Goal: Communication & Community: Share content

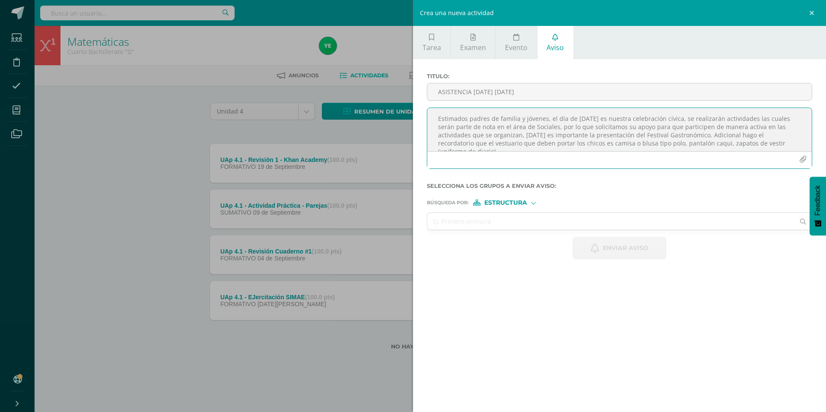
scroll to position [5, 0]
type textarea "Estimados padres de familia y jóvenes, el día de [DATE] es nuestra celebración …"
drag, startPoint x: 518, startPoint y: 222, endPoint x: 517, endPoint y: 217, distance: 5.1
click at [518, 220] on input "text" at bounding box center [610, 221] width 367 height 17
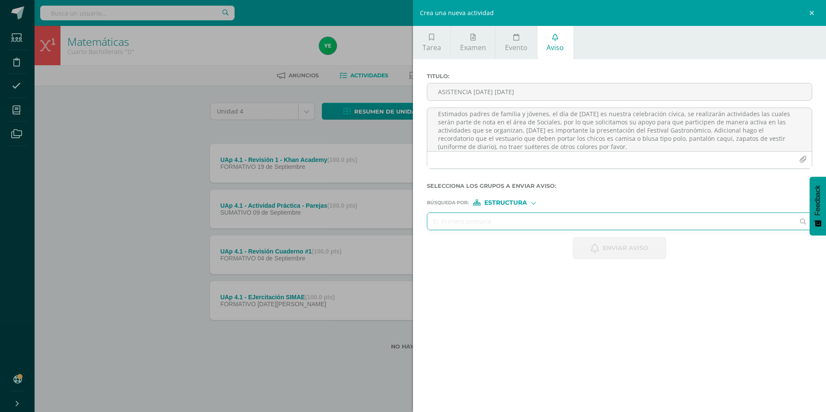
drag, startPoint x: 492, startPoint y: 219, endPoint x: 478, endPoint y: 209, distance: 17.0
click at [492, 219] on input "text" at bounding box center [610, 221] width 367 height 17
type input "cuarto"
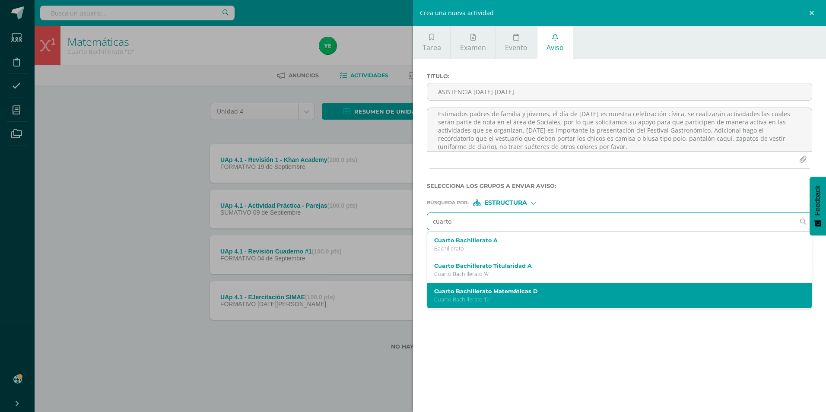
click at [481, 298] on p "Cuarto Bachillerato 'D'" at bounding box center [611, 299] width 354 height 7
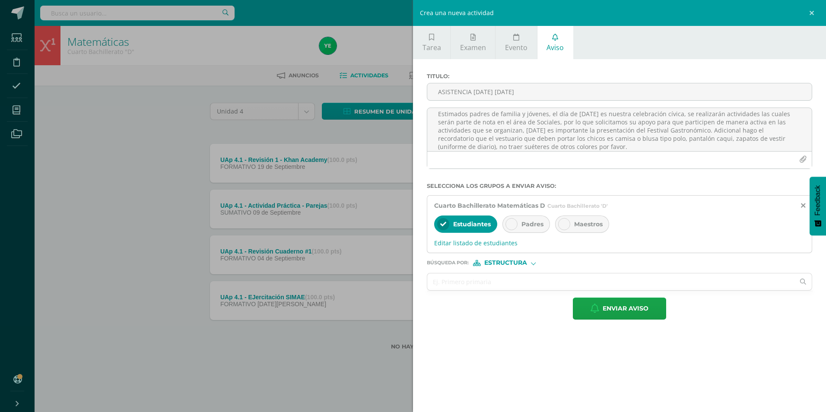
click at [511, 222] on icon at bounding box center [512, 224] width 6 height 6
click at [475, 283] on input "text" at bounding box center [610, 282] width 367 height 17
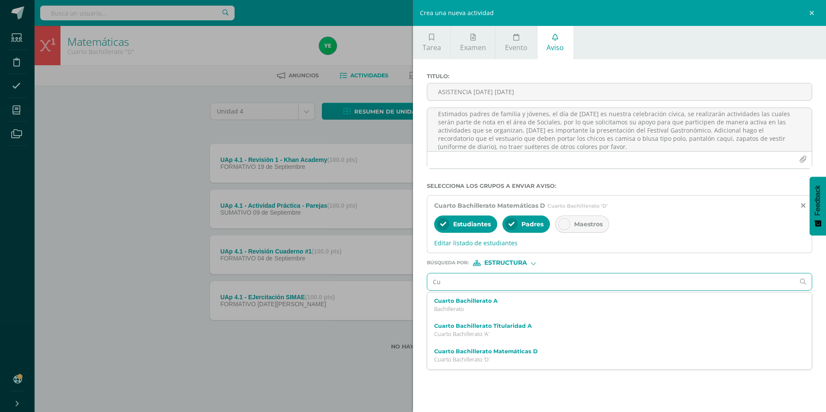
type input "Cua"
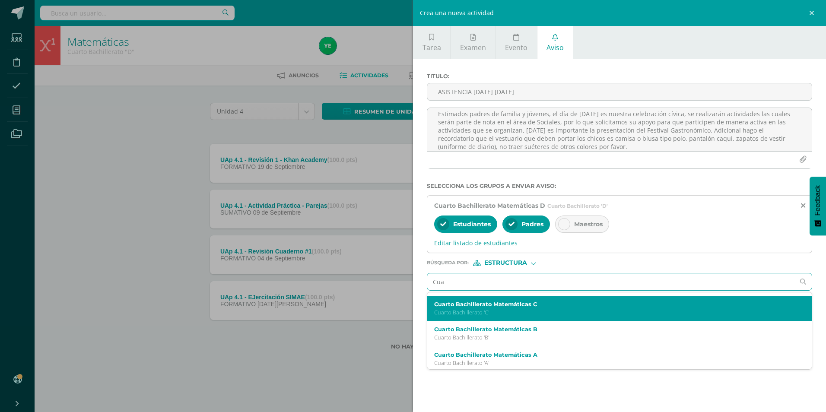
scroll to position [75, 0]
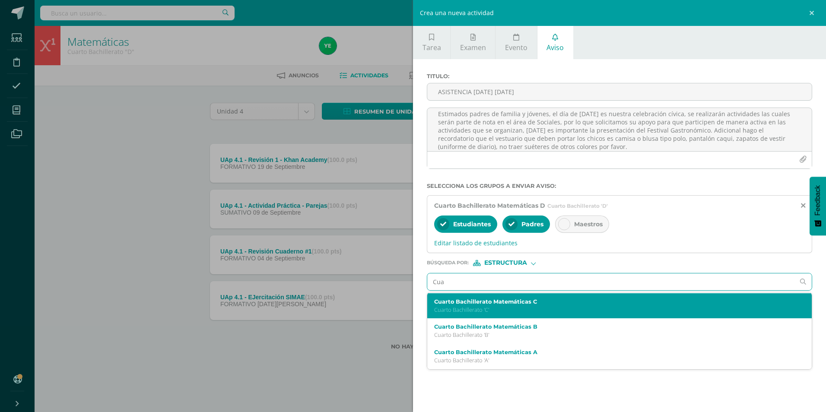
click at [485, 307] on p "Cuarto Bachillerato 'C'" at bounding box center [611, 309] width 354 height 7
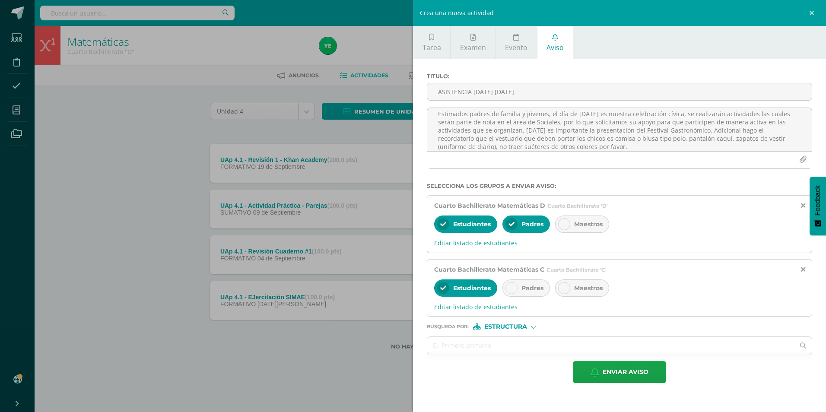
scroll to position [0, 0]
click at [513, 291] on div at bounding box center [512, 288] width 12 height 12
click at [503, 341] on input "text" at bounding box center [610, 345] width 367 height 17
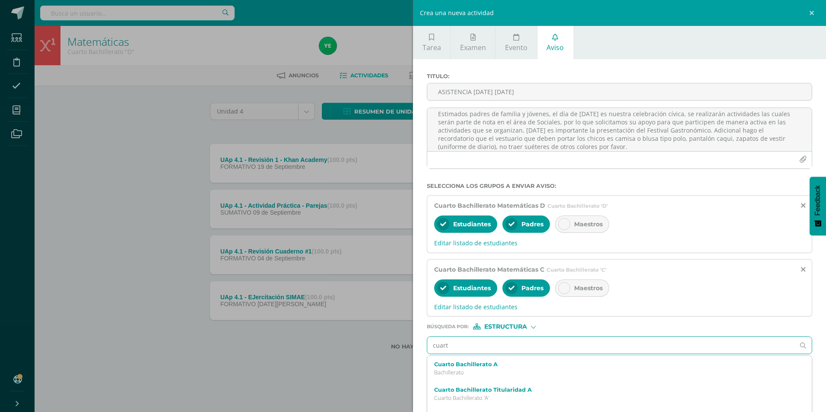
type input "cuarto"
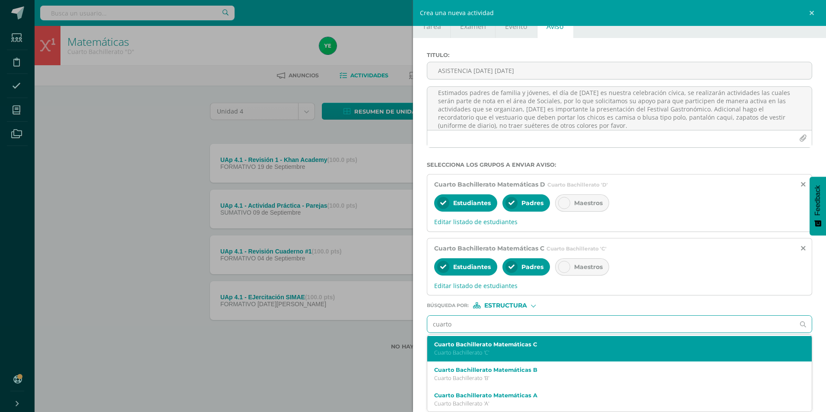
scroll to position [75, 0]
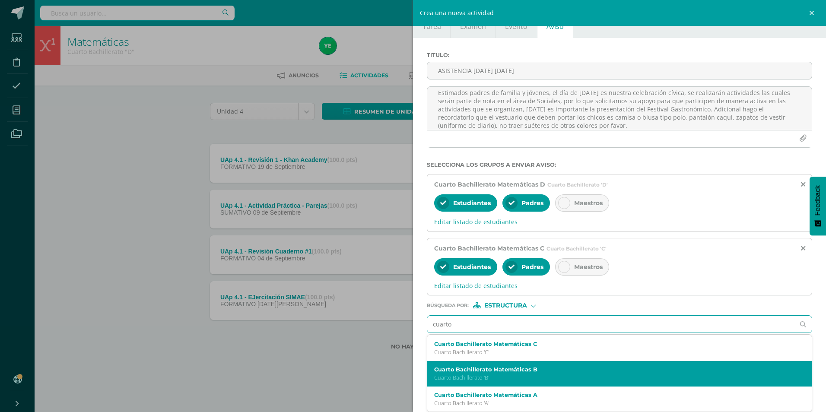
click at [522, 372] on label "Cuarto Bachillerato Matemáticas B" at bounding box center [611, 369] width 354 height 6
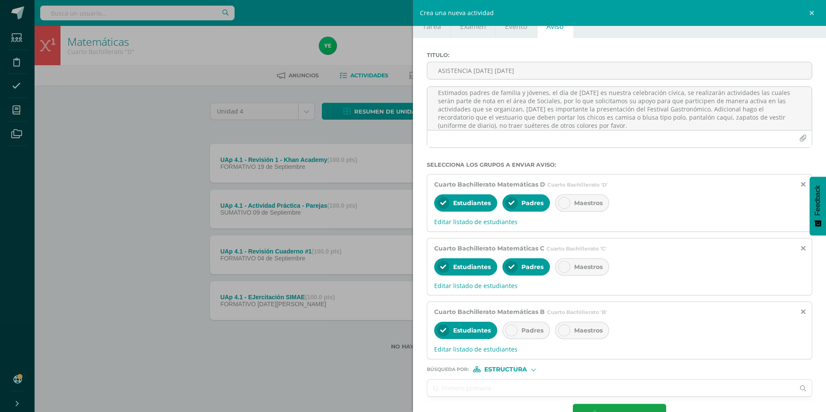
scroll to position [0, 0]
click at [513, 330] on icon at bounding box center [512, 331] width 6 height 6
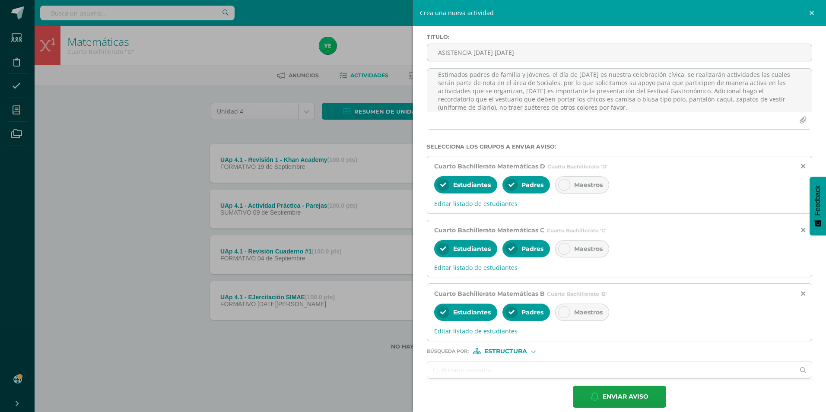
scroll to position [49, 0]
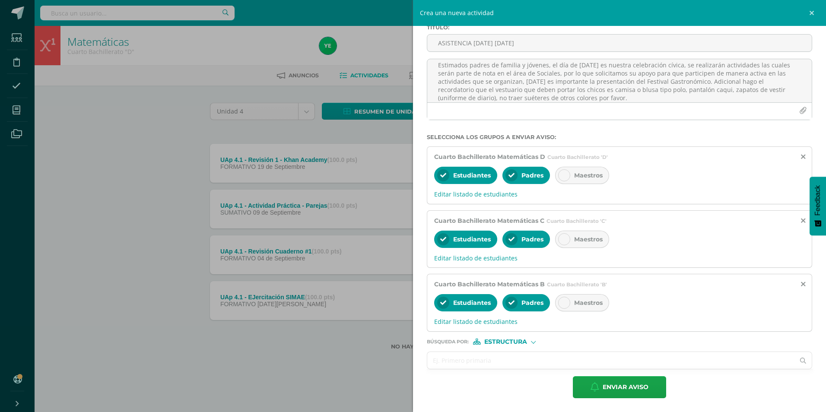
click at [507, 357] on input "text" at bounding box center [610, 360] width 367 height 17
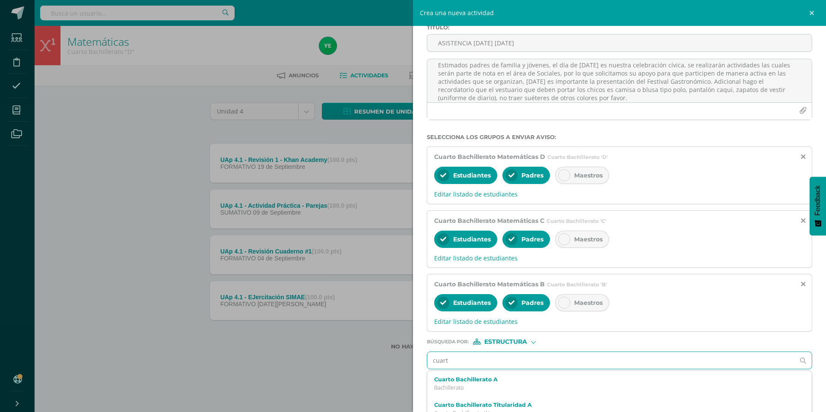
type input "cuarto"
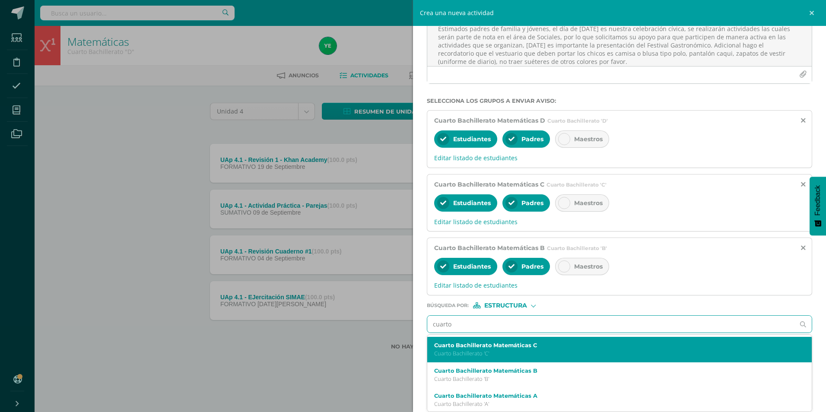
scroll to position [75, 0]
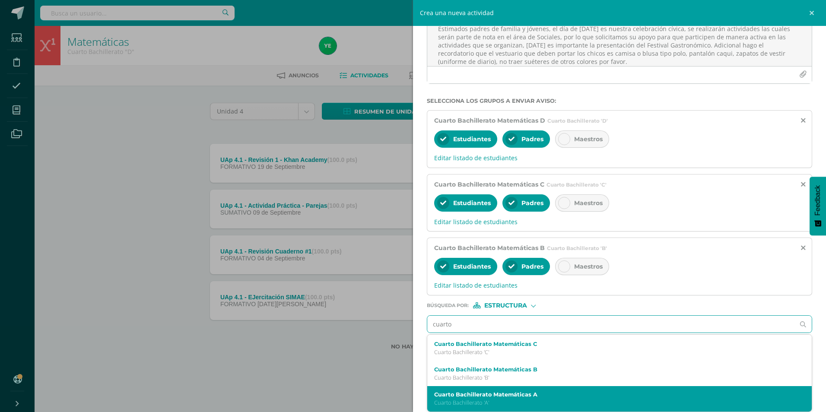
click at [473, 397] on label "Cuarto Bachillerato Matemáticas A" at bounding box center [611, 394] width 354 height 6
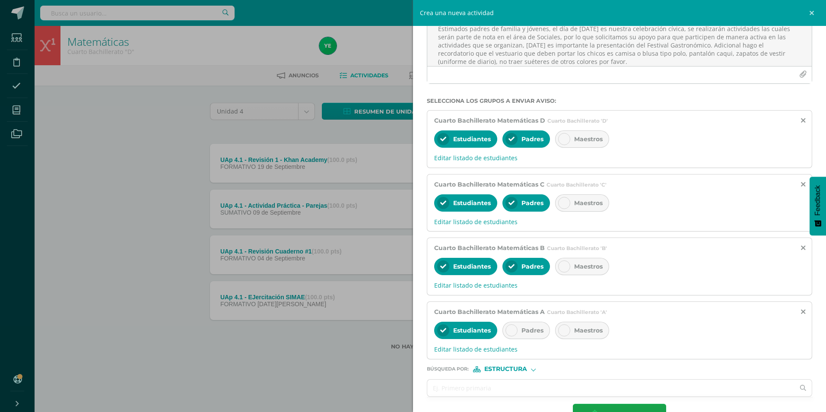
click at [515, 329] on div at bounding box center [512, 330] width 12 height 12
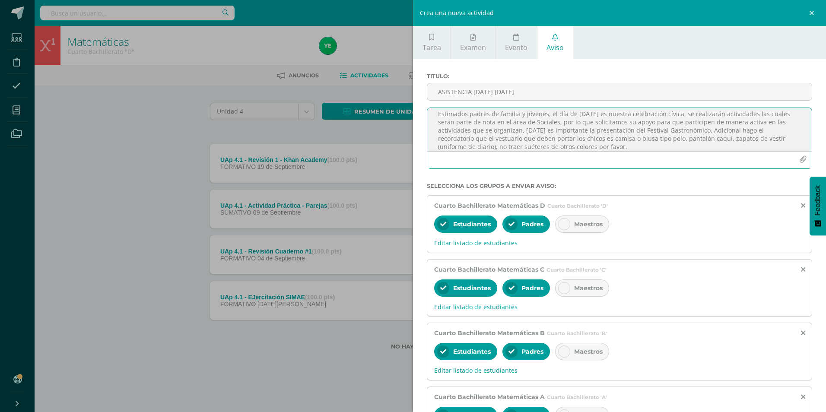
click at [675, 123] on textarea "Estimados padres de familia y jóvenes, el día de [DATE] es nuestra celebración …" at bounding box center [619, 129] width 385 height 43
drag, startPoint x: 437, startPoint y: 116, endPoint x: 634, endPoint y: 146, distance: 199.3
click at [634, 146] on textarea "Estimados padres de familia y jóvenes, el día de [DATE] es nuestra celebración …" at bounding box center [619, 129] width 385 height 43
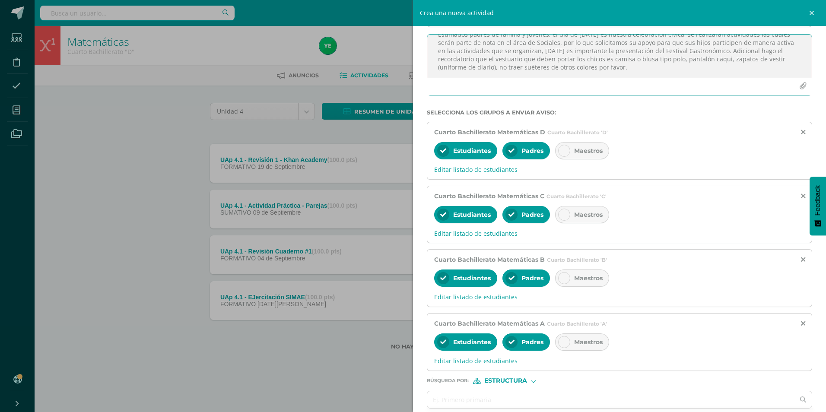
scroll to position [113, 0]
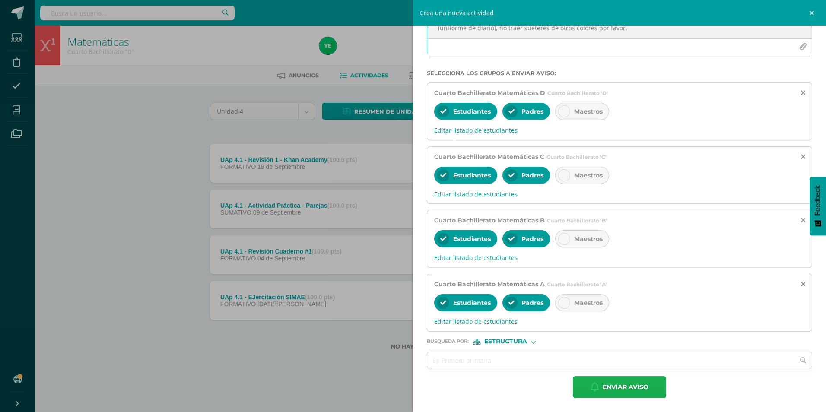
type textarea "Estimados padres de familia y jóvenes, el día de [DATE] es nuestra celebración …"
click at [605, 388] on span "Enviar aviso" at bounding box center [626, 387] width 46 height 21
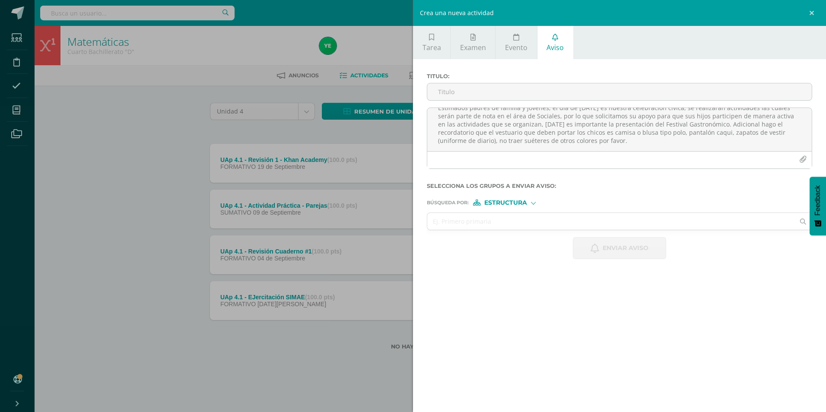
scroll to position [0, 0]
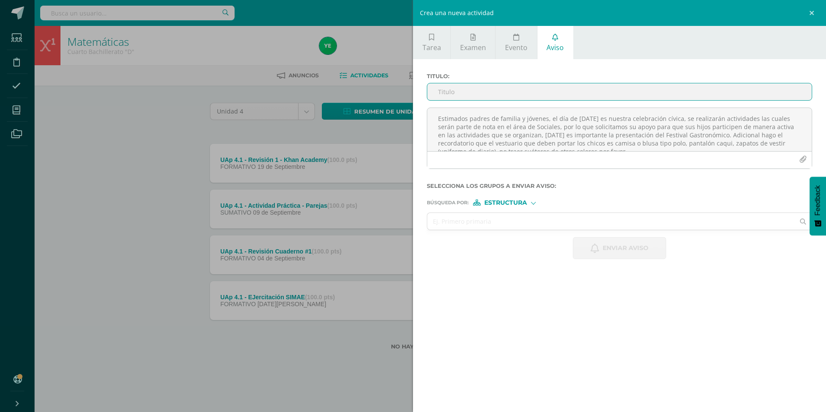
click at [539, 90] on input "ASISTENCIA [DATE] [DATE]" at bounding box center [619, 91] width 385 height 17
type input "Tiempo adicional para completar Actividad Sumativa Parte A"
click at [449, 126] on textarea "Estimados padres de familia y jóvenes, el día de [DATE] es nuestra celebración …" at bounding box center [619, 129] width 385 height 43
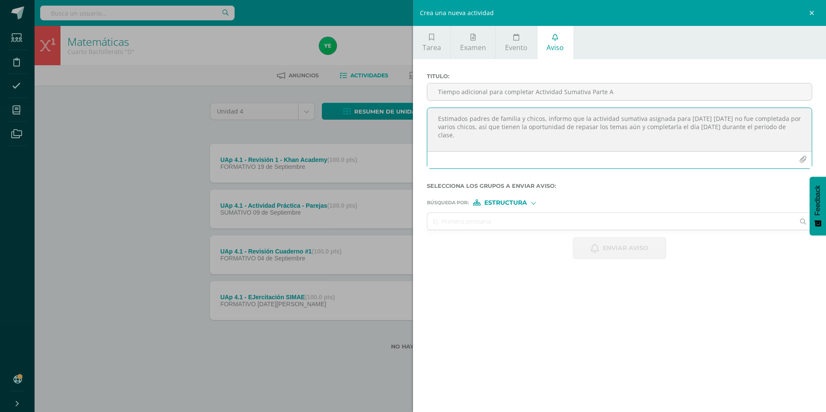
click at [642, 116] on textarea "Estimados padres de familia y chicos, informo que la actividad sumativa asignad…" at bounding box center [619, 129] width 385 height 43
drag, startPoint x: 437, startPoint y: 121, endPoint x: 576, endPoint y: 144, distance: 140.7
click at [576, 144] on textarea "Estimados padres de familia y chicos, informo que la actividad sumativa parte A…" at bounding box center [619, 129] width 385 height 43
type textarea "Estimados padres de familia y chicos, informo que la actividad sumativa parte A…"
click at [502, 219] on input "text" at bounding box center [610, 221] width 367 height 17
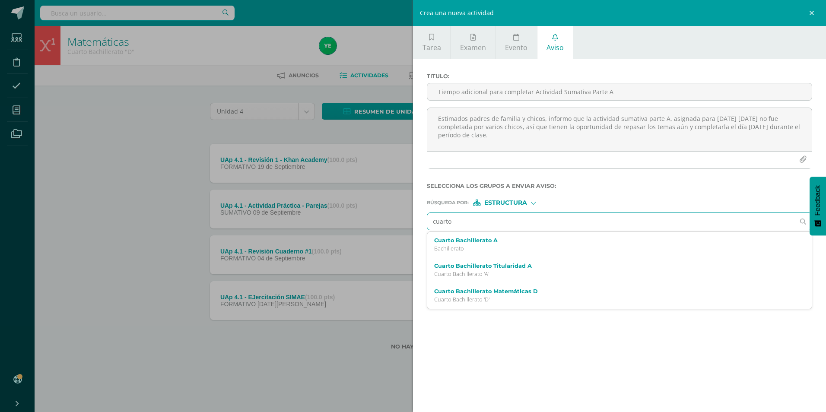
type input "cuarto"
click at [448, 299] on p "Cuarto Bachillerato 'D'" at bounding box center [611, 299] width 354 height 7
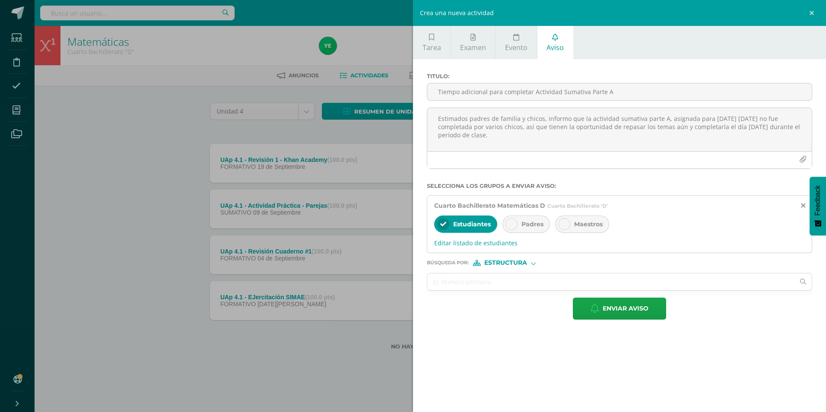
click at [511, 223] on icon at bounding box center [512, 224] width 6 height 6
click at [506, 284] on input "text" at bounding box center [610, 282] width 367 height 17
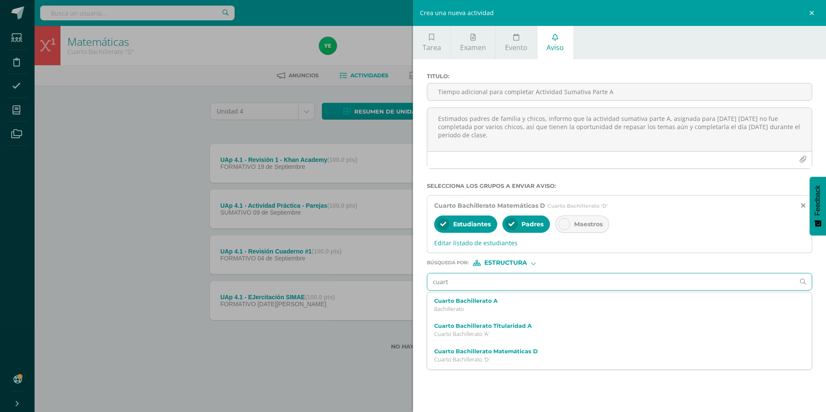
type input "cuarto"
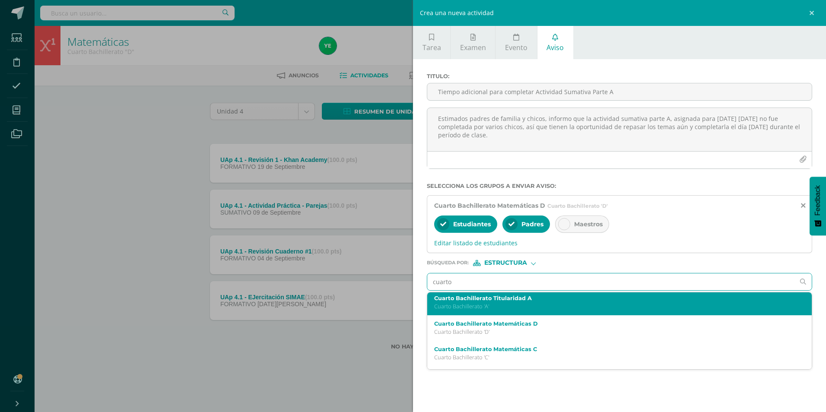
scroll to position [75, 0]
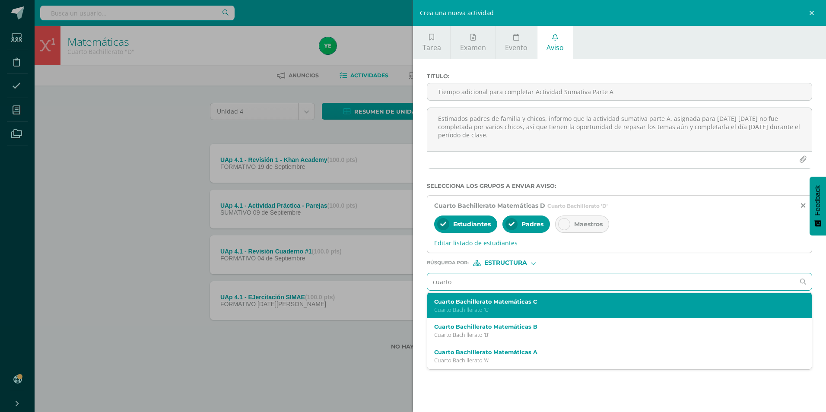
click at [494, 313] on p "Cuarto Bachillerato 'C'" at bounding box center [611, 309] width 354 height 7
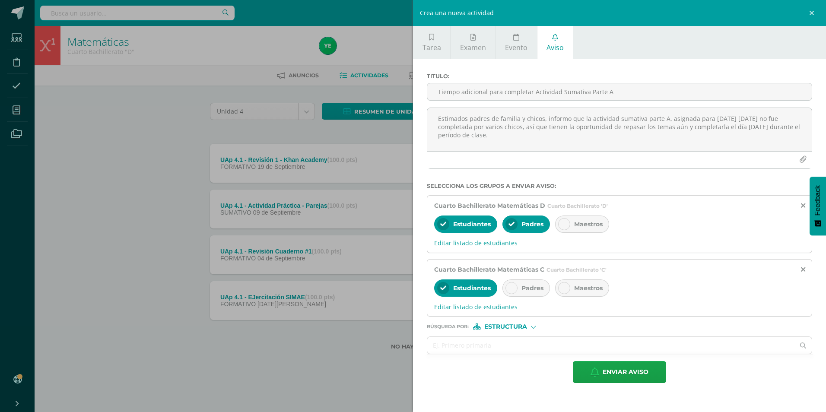
click at [512, 289] on div at bounding box center [512, 288] width 12 height 12
click at [499, 351] on input "text" at bounding box center [610, 345] width 367 height 17
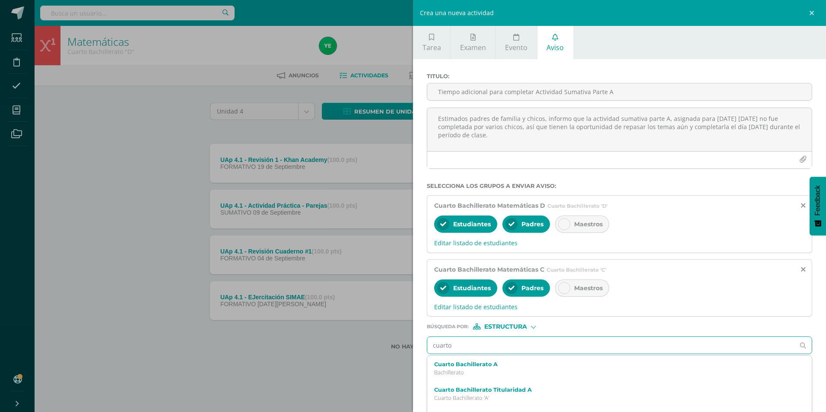
type input "cuarto"
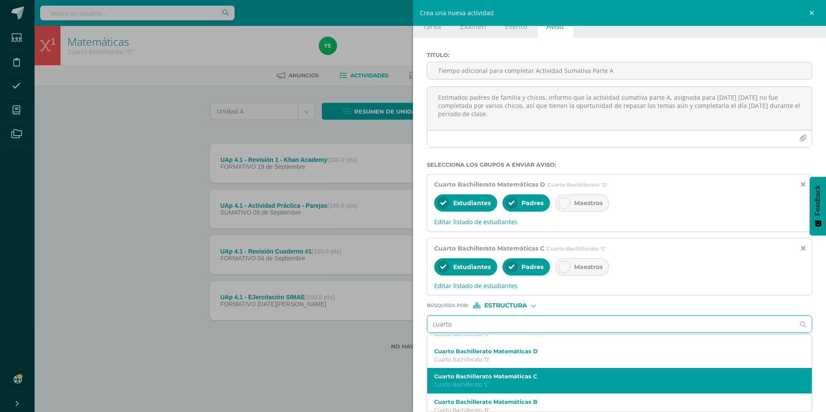
scroll to position [43, 0]
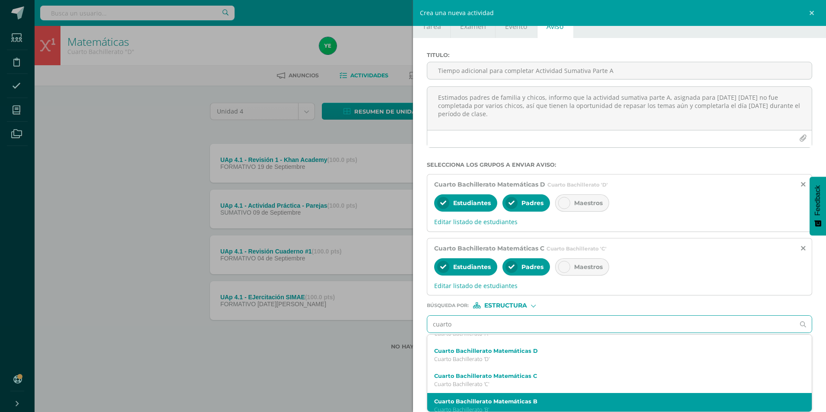
click at [492, 400] on label "Cuarto Bachillerato Matemáticas B" at bounding box center [611, 401] width 354 height 6
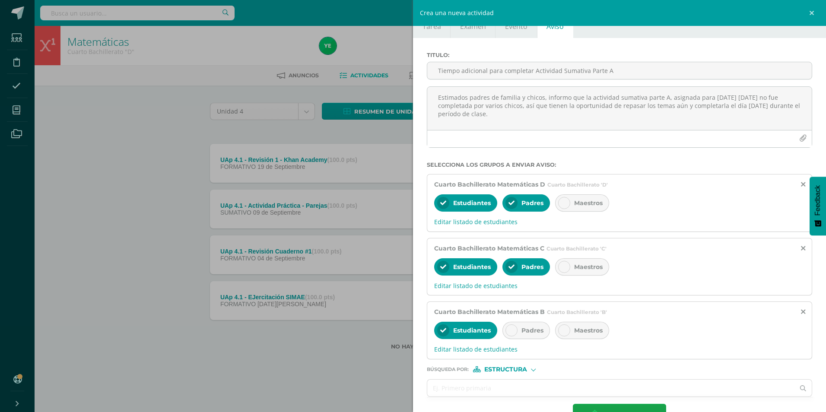
click at [509, 330] on icon at bounding box center [512, 331] width 6 height 6
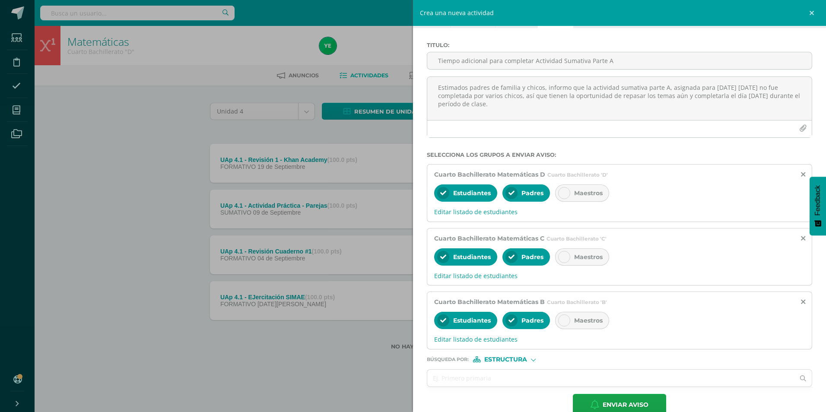
scroll to position [49, 0]
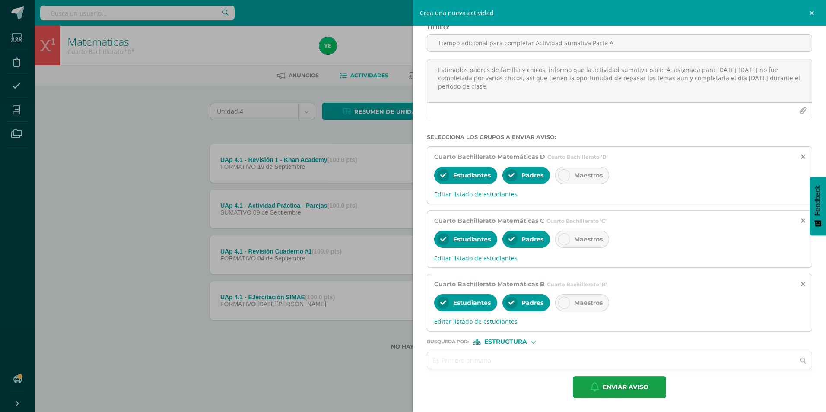
click at [504, 357] on input "text" at bounding box center [610, 360] width 367 height 17
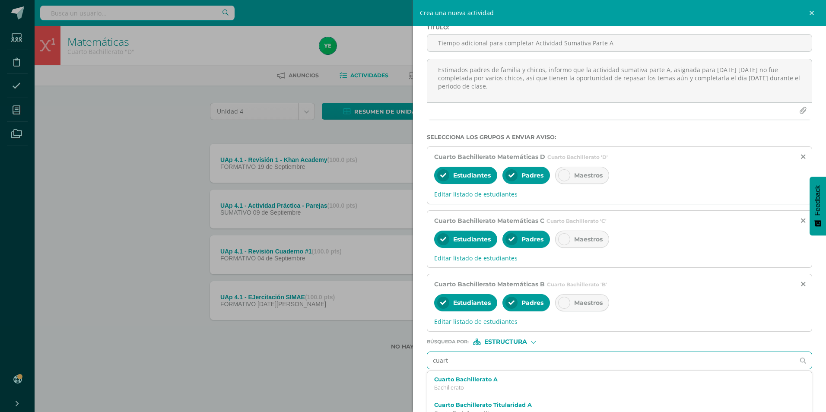
type input "cuarto"
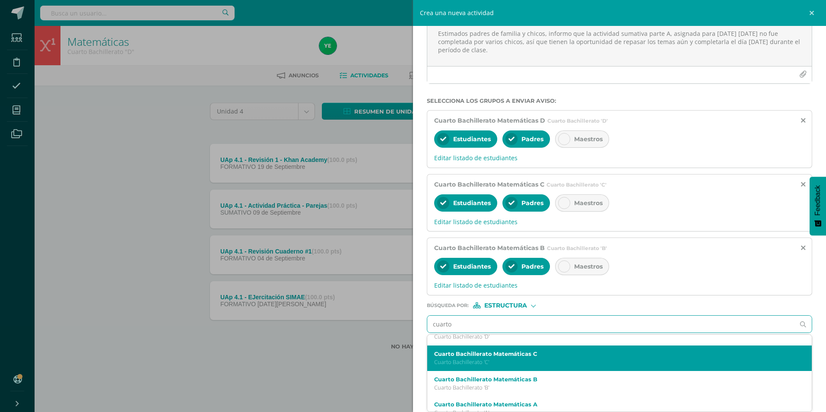
scroll to position [75, 0]
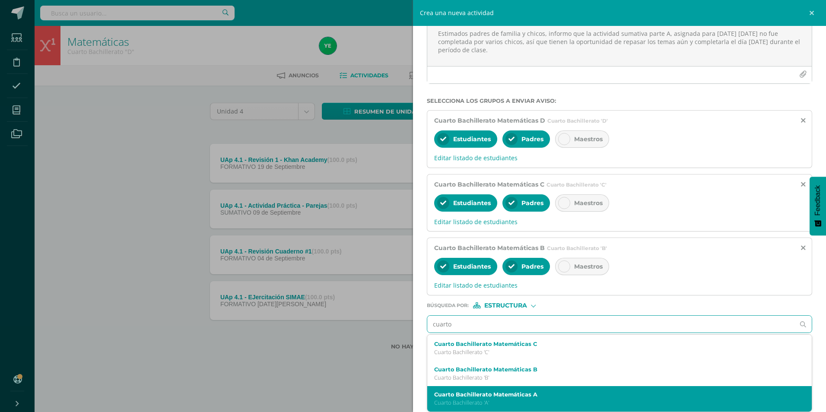
click at [492, 397] on label "Cuarto Bachillerato Matemáticas A" at bounding box center [611, 394] width 354 height 6
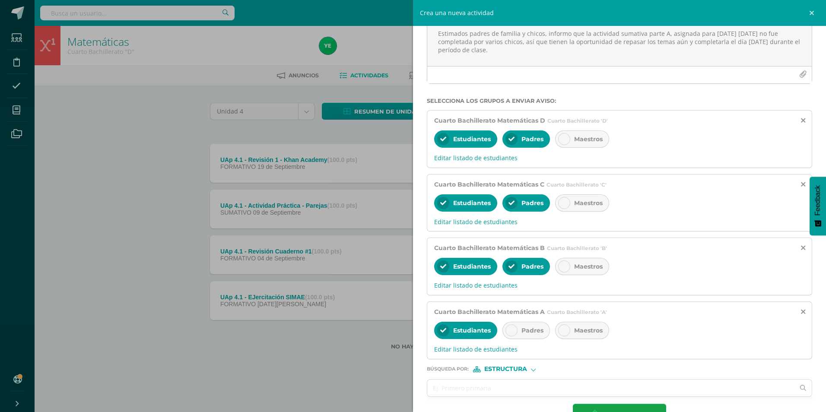
click at [509, 330] on icon at bounding box center [512, 331] width 6 height 6
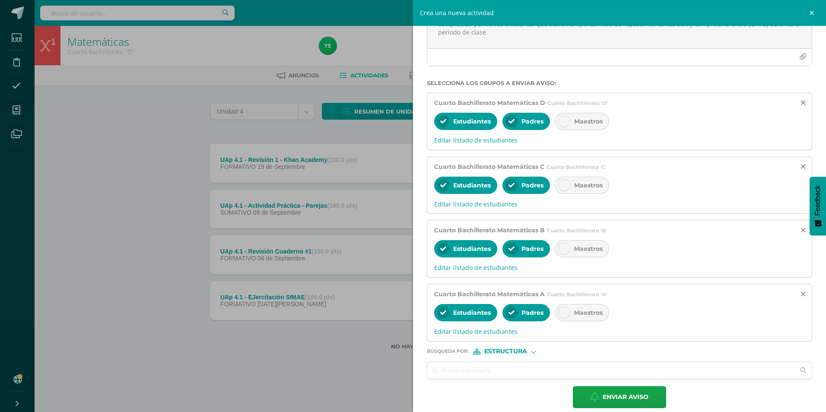
scroll to position [113, 0]
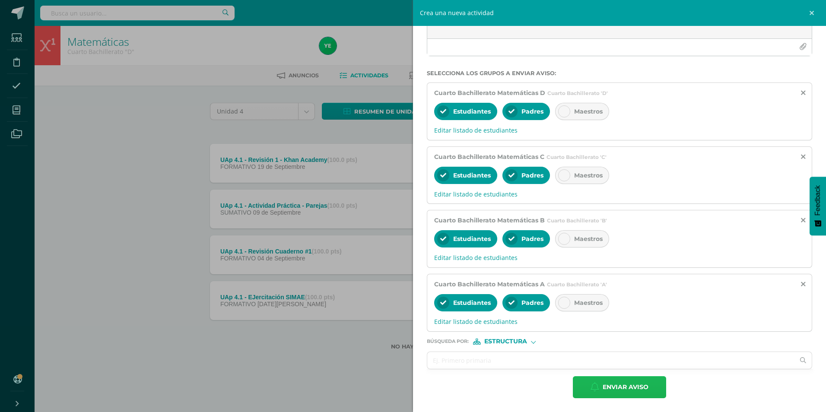
click at [614, 388] on span "Enviar aviso" at bounding box center [626, 387] width 46 height 21
